Goal: Task Accomplishment & Management: Use online tool/utility

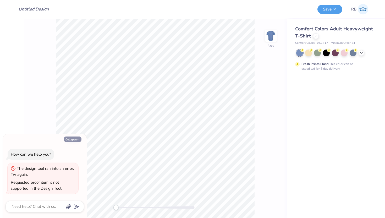
click at [69, 138] on button "Collapse" at bounding box center [73, 138] width 18 height 5
type textarea "x"
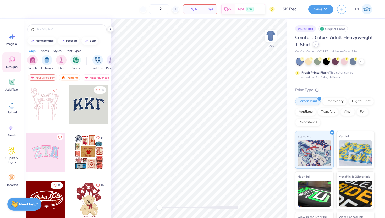
click at [316, 43] on icon at bounding box center [315, 44] width 3 height 3
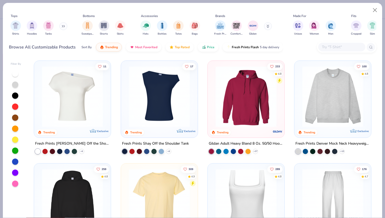
click at [86, 109] on img at bounding box center [72, 96] width 66 height 61
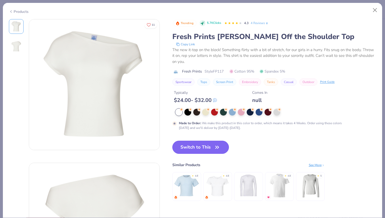
click at [191, 146] on button "Switch to This" at bounding box center [200, 146] width 57 height 13
type input "50"
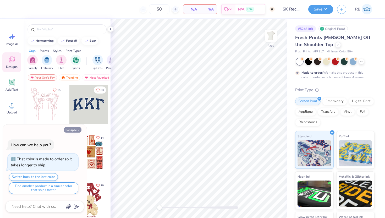
click at [74, 128] on button "Collapse" at bounding box center [73, 129] width 18 height 5
type textarea "x"
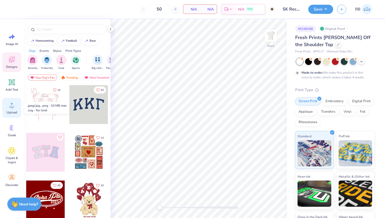
click at [10, 105] on icon at bounding box center [12, 105] width 8 height 8
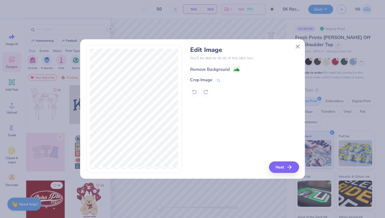
click at [222, 69] on div "Remove Background" at bounding box center [210, 69] width 40 height 6
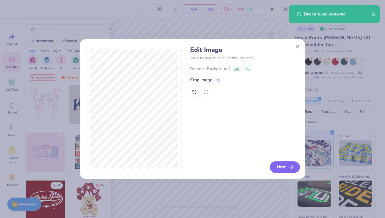
click at [277, 161] on button "Next" at bounding box center [284, 167] width 30 height 12
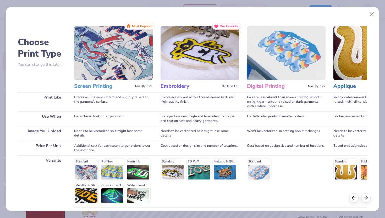
scroll to position [43, 0]
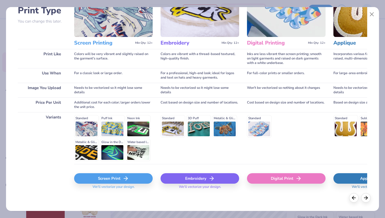
click at [127, 177] on icon at bounding box center [125, 178] width 6 height 6
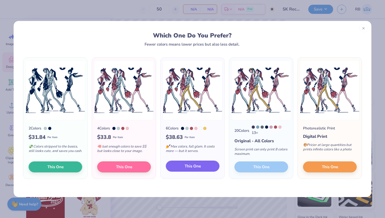
click at [197, 169] on span "This One" at bounding box center [192, 166] width 16 height 6
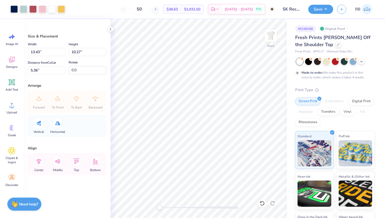
type input "10.43"
type input "7.98"
type input "7.65"
click at [211, 169] on li "Ungroup" at bounding box center [222, 170] width 41 height 10
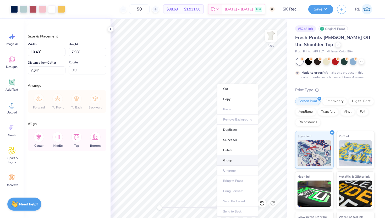
click at [232, 161] on li "Group" at bounding box center [237, 160] width 41 height 10
click at [40, 137] on icon at bounding box center [38, 137] width 10 height 10
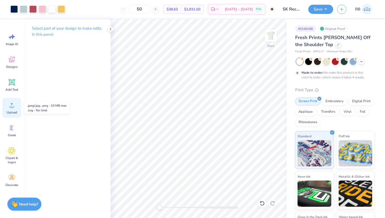
click at [10, 105] on icon at bounding box center [12, 105] width 8 height 8
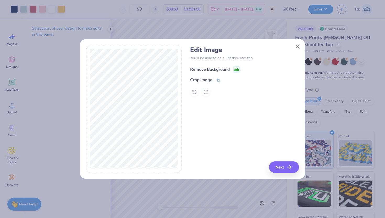
click at [221, 71] on div "Remove Background" at bounding box center [210, 69] width 40 height 6
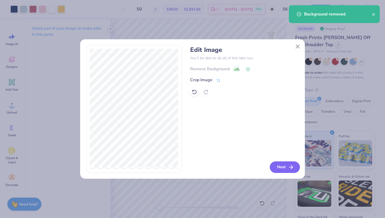
click at [279, 165] on button "Next" at bounding box center [284, 167] width 30 height 12
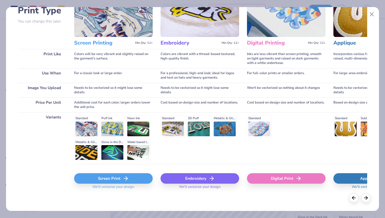
click at [122, 181] on icon at bounding box center [125, 178] width 6 height 6
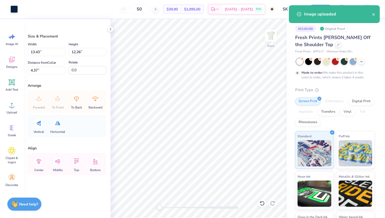
type input "8.36"
type input "7.63"
type input "9.00"
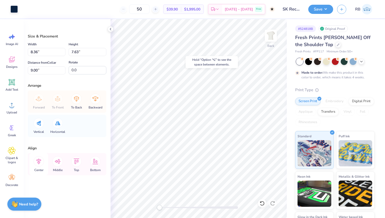
click at [37, 163] on icon at bounding box center [38, 161] width 10 height 10
type input "11.47"
type input "16.32"
type input "2.34"
type input "4.06"
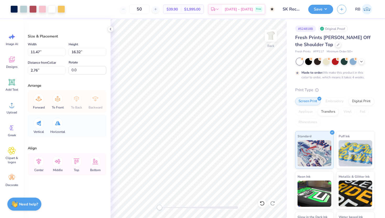
type input "5.77"
type input "1.41"
type input "8.36"
type input "7.63"
type input "3.00"
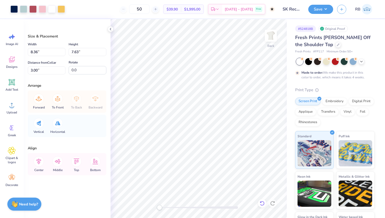
type input "4.06"
type input "5.77"
type input "1.41"
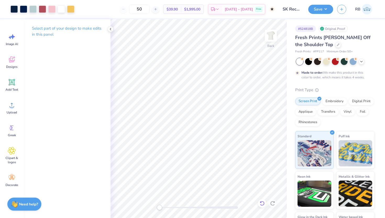
click at [262, 202] on icon at bounding box center [261, 202] width 5 height 5
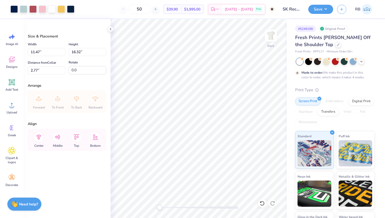
type input "2.77"
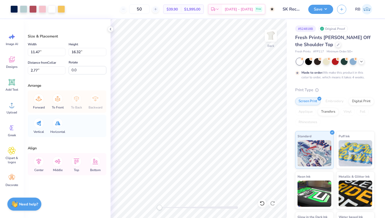
type input "6.06"
type input "8.62"
type input "8.36"
type input "7.63"
type input "3.00"
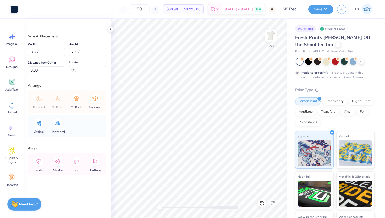
type input "6.06"
type input "8.62"
type input "2.77"
click at [40, 162] on icon at bounding box center [38, 161] width 10 height 10
click at [35, 71] on input "1.86" at bounding box center [47, 70] width 38 height 8
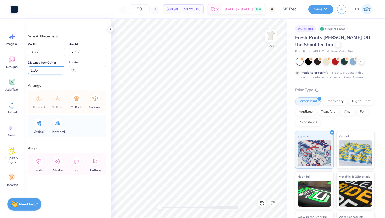
click at [35, 71] on input "1.86" at bounding box center [47, 70] width 38 height 8
type input "3"
click at [39, 166] on icon at bounding box center [38, 161] width 10 height 10
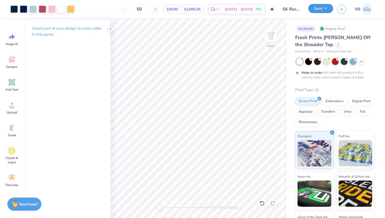
click at [316, 10] on button "Save" at bounding box center [320, 8] width 25 height 9
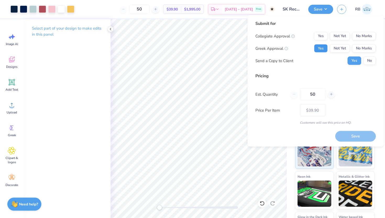
click at [317, 51] on button "Yes" at bounding box center [321, 48] width 14 height 8
click at [369, 35] on button "No Marks" at bounding box center [364, 36] width 24 height 8
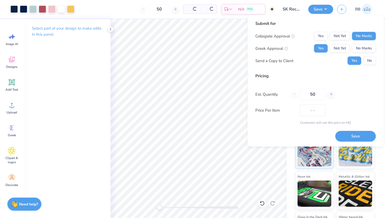
type input "$32.91"
click at [317, 94] on input "50" at bounding box center [312, 94] width 25 height 12
type input "5"
type input "220"
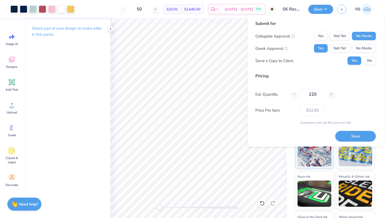
type input "220"
type input "$26.16"
type input "220"
click at [365, 133] on button "Save" at bounding box center [355, 136] width 41 height 11
type input "$26.16"
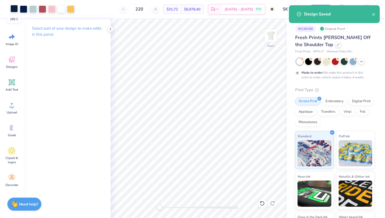
click at [13, 10] on div at bounding box center [13, 8] width 7 height 7
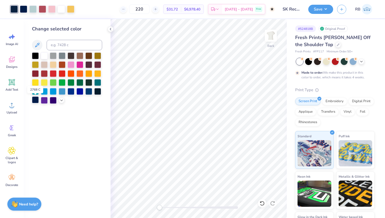
click at [33, 99] on div at bounding box center [35, 99] width 7 height 7
click at [322, 12] on button "Save" at bounding box center [320, 8] width 25 height 9
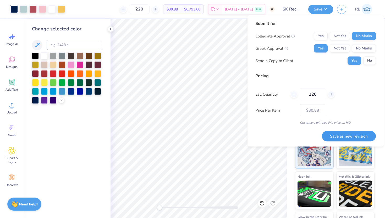
click at [335, 134] on button "Save as new revision" at bounding box center [349, 136] width 54 height 11
type input "$30.88"
